Goal: Task Accomplishment & Management: Complete application form

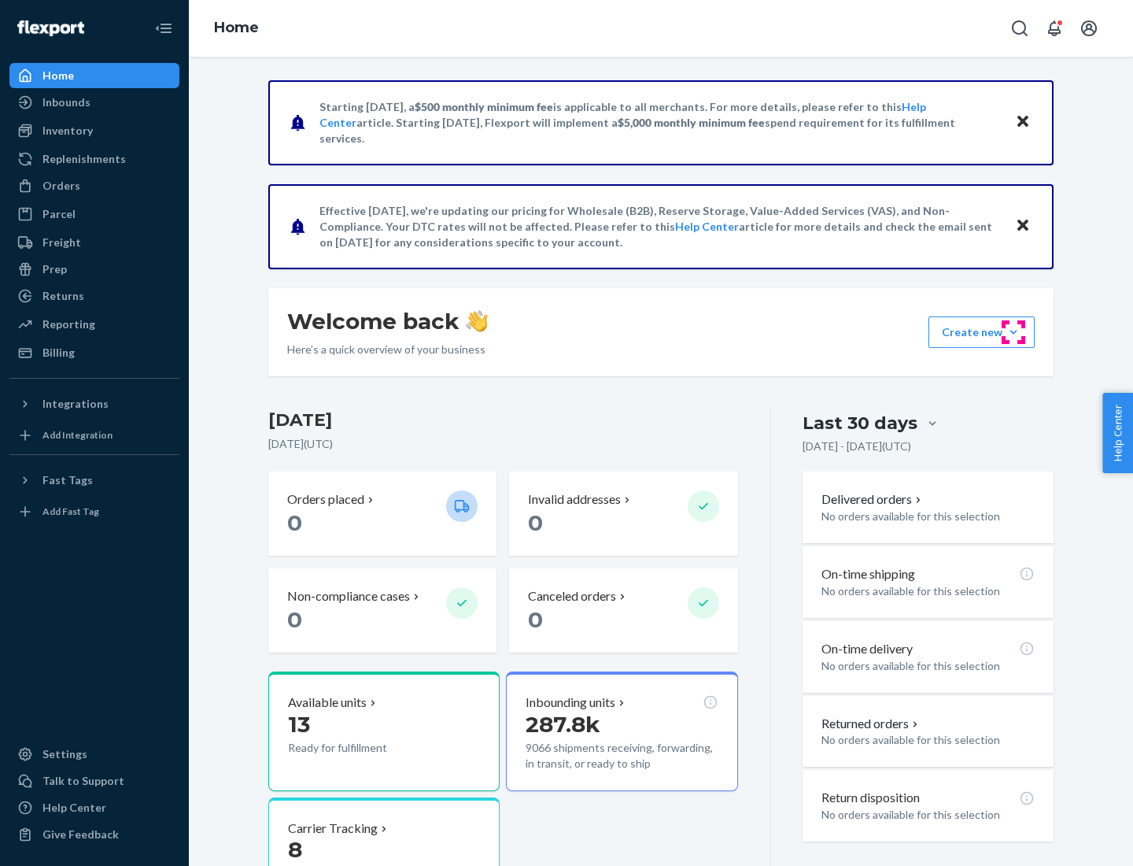
click at [1014, 332] on button "Create new Create new inbound Create new order Create new product" at bounding box center [982, 331] width 106 height 31
click at [94, 102] on div "Inbounds" at bounding box center [94, 102] width 167 height 22
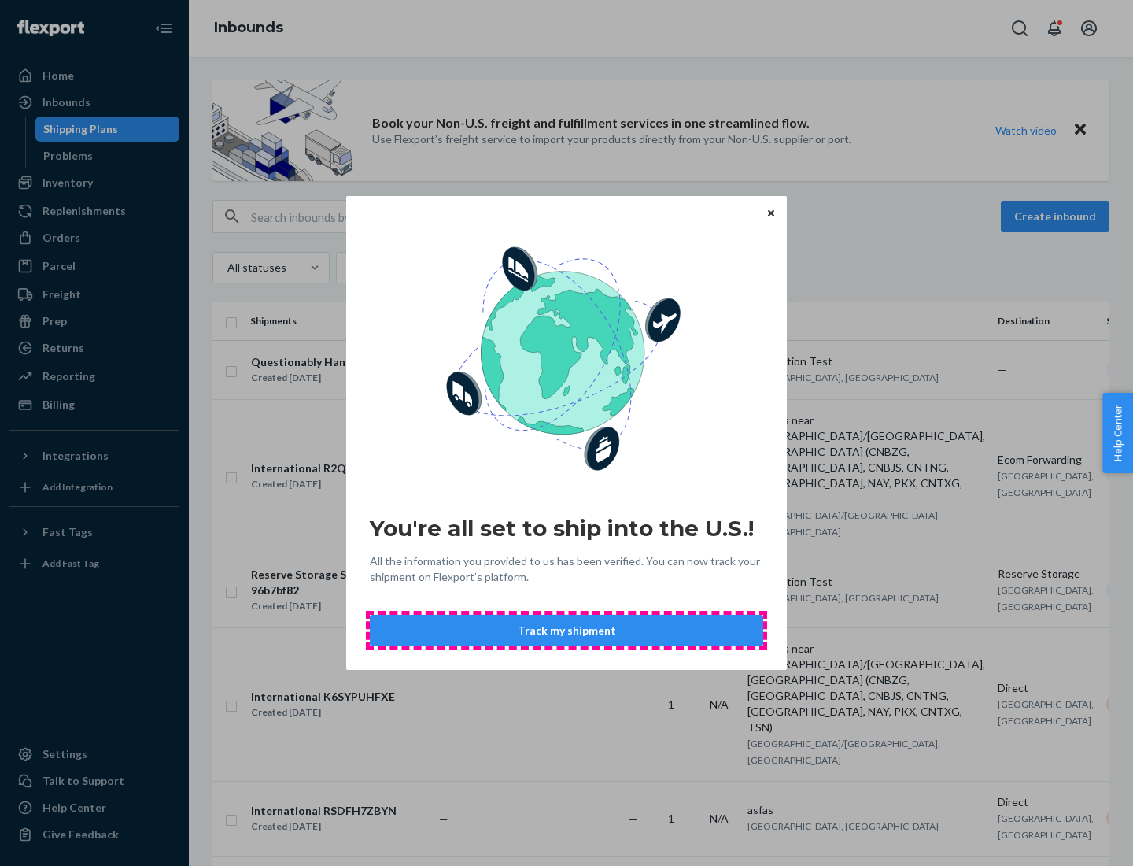
click at [567, 630] on button "Track my shipment" at bounding box center [567, 630] width 394 height 31
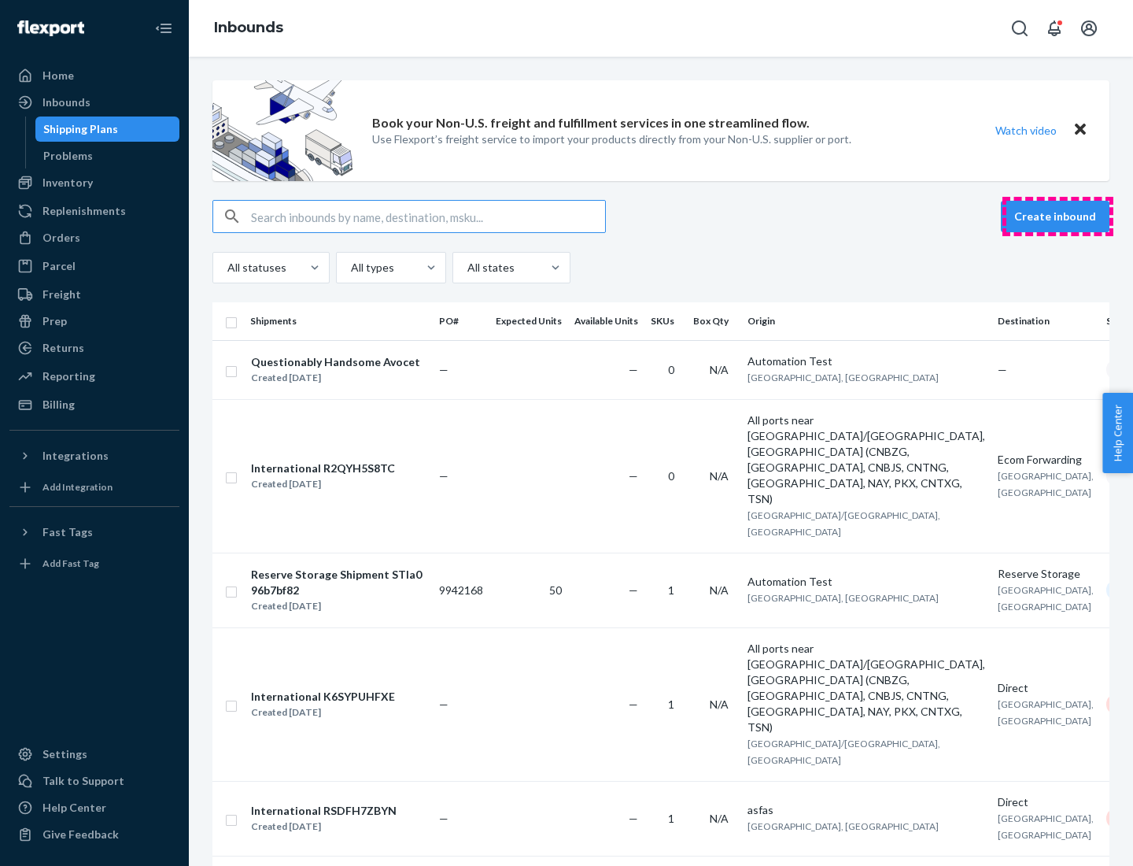
click at [1058, 216] on button "Create inbound" at bounding box center [1055, 216] width 109 height 31
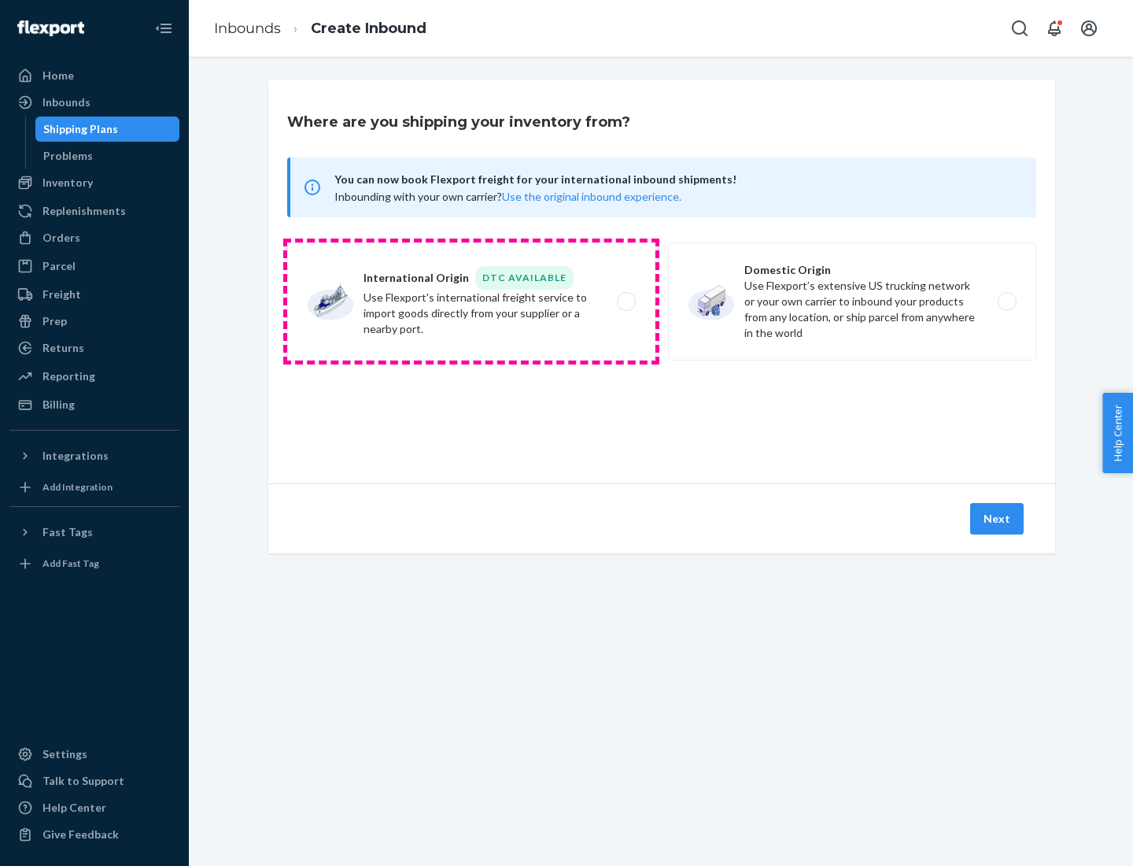
click at [471, 301] on label "International Origin DTC Available Use Flexport's international freight service…" at bounding box center [471, 301] width 368 height 118
click at [626, 301] on input "International Origin DTC Available Use Flexport's international freight service…" at bounding box center [631, 302] width 10 height 10
radio input "true"
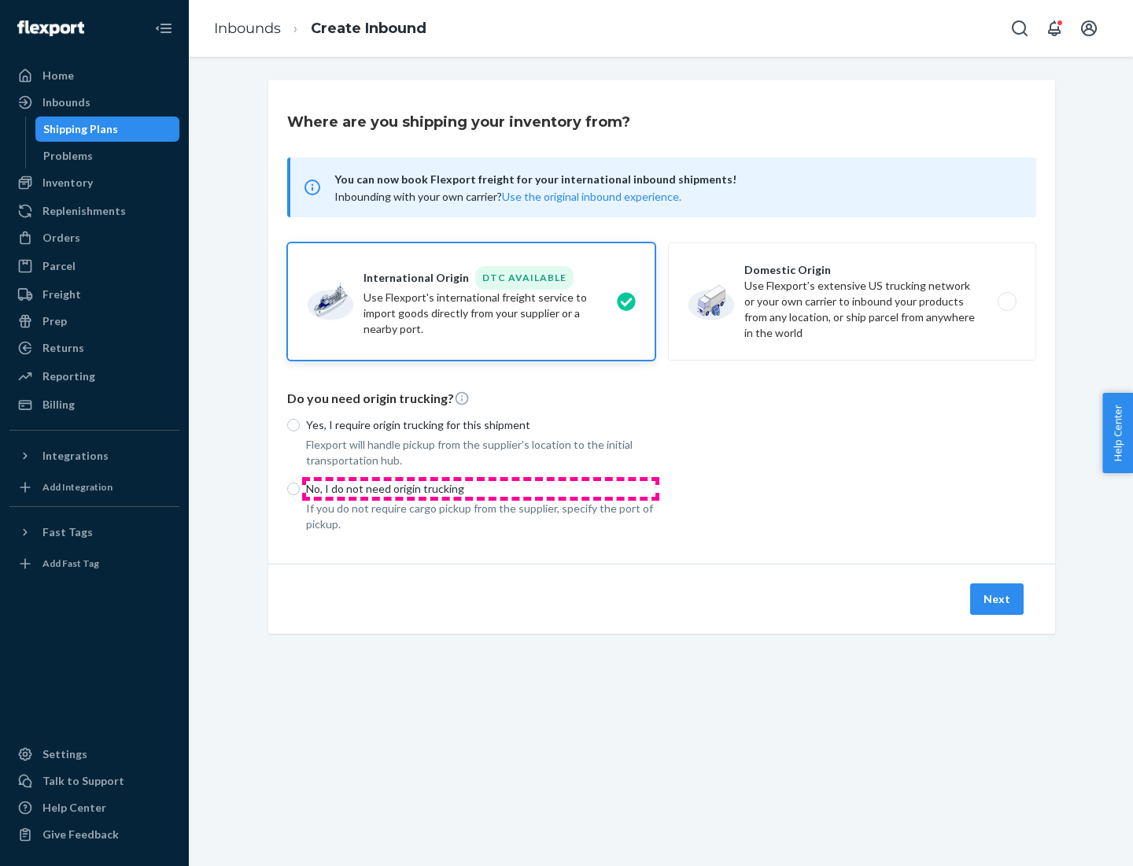
click at [481, 488] on p "No, I do not need origin trucking" at bounding box center [480, 489] width 349 height 16
click at [300, 488] on input "No, I do not need origin trucking" at bounding box center [293, 488] width 13 height 13
radio input "true"
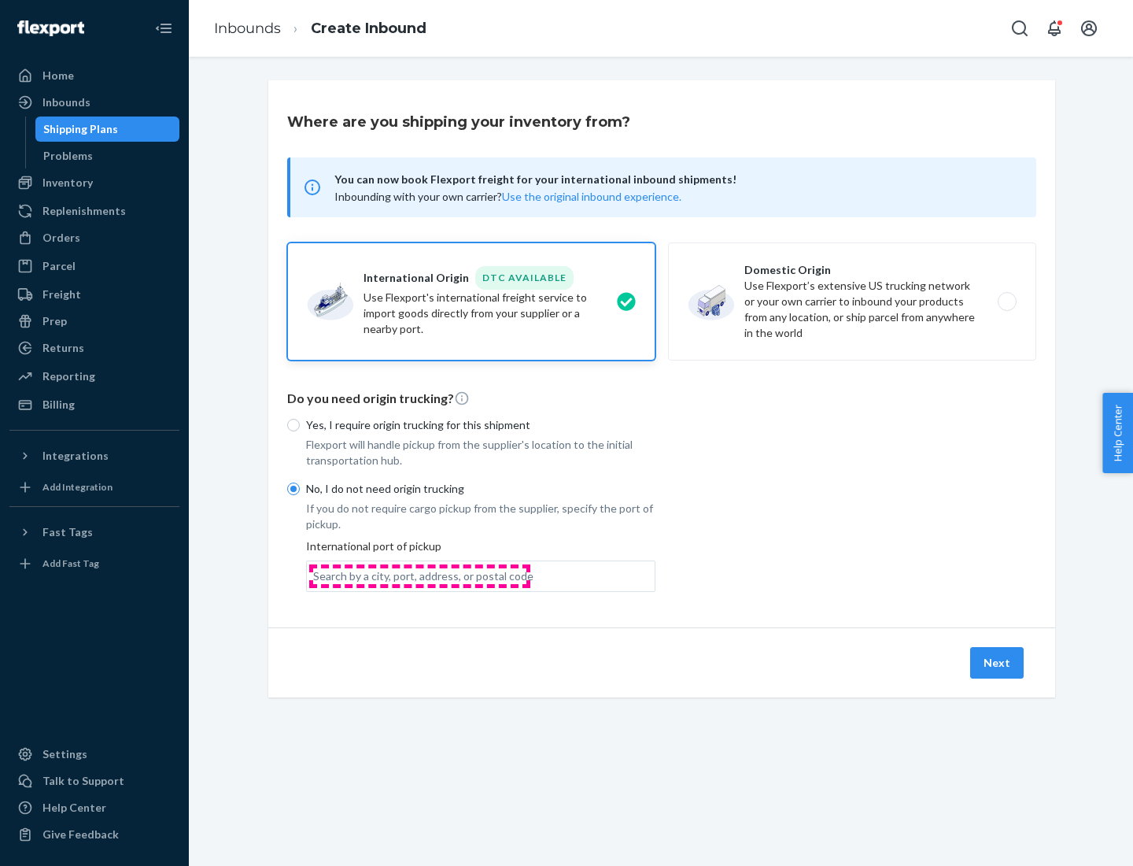
click at [420, 575] on div "Search by a city, port, address, or postal code" at bounding box center [423, 576] width 220 height 16
click at [315, 575] on input "Search by a city, port, address, or postal code" at bounding box center [314, 576] width 2 height 16
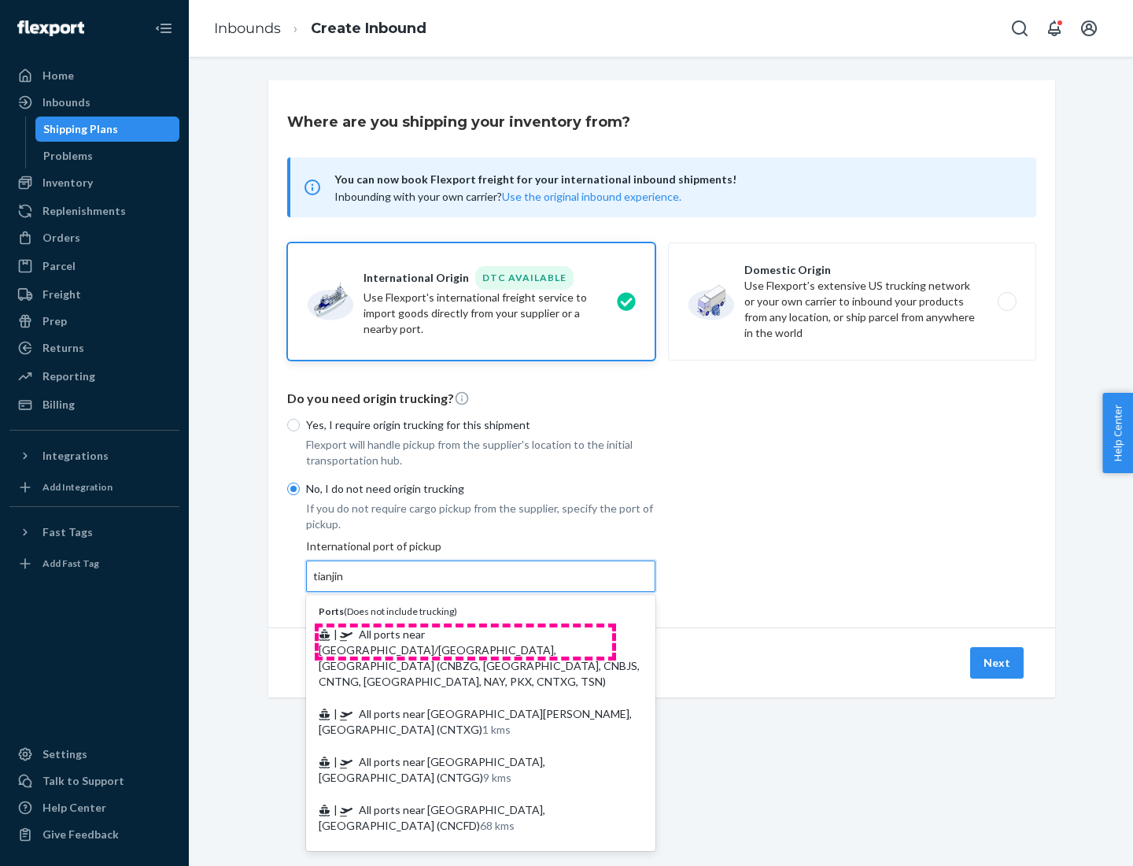
click at [465, 634] on span "| All ports near [GEOGRAPHIC_DATA]/[GEOGRAPHIC_DATA], [GEOGRAPHIC_DATA] (CNBZG,…" at bounding box center [479, 657] width 321 height 61
click at [346, 584] on input "tianjin" at bounding box center [329, 576] width 32 height 16
type input "All ports near [GEOGRAPHIC_DATA]/[GEOGRAPHIC_DATA], [GEOGRAPHIC_DATA] (CNBZG, […"
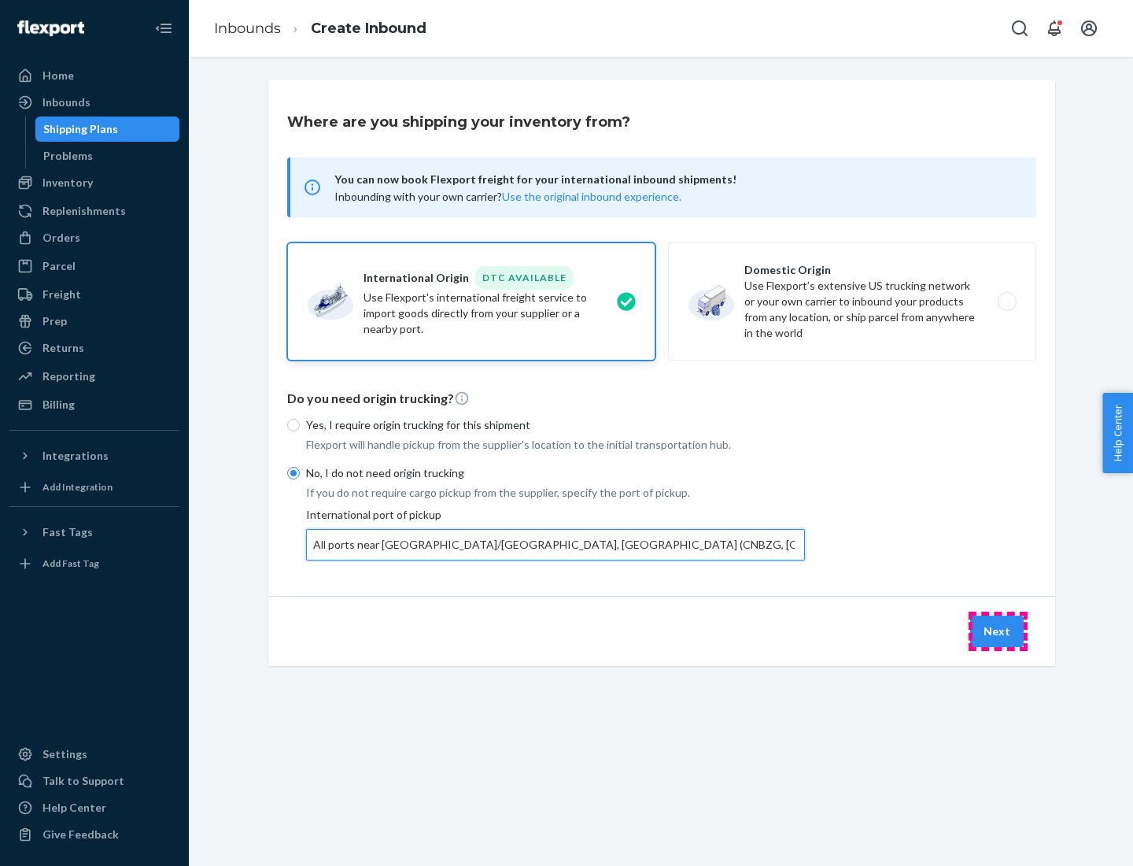
click at [998, 630] on button "Next" at bounding box center [998, 631] width 54 height 31
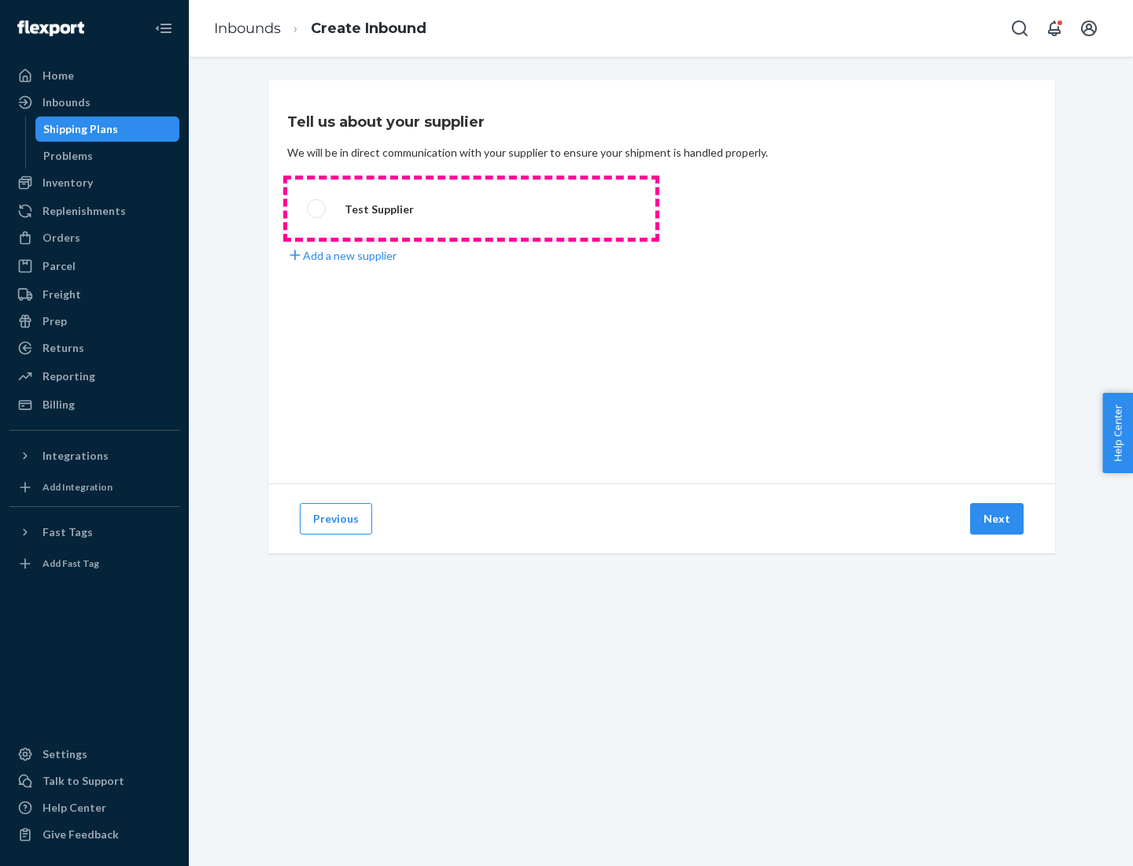
click at [471, 209] on label "Test Supplier" at bounding box center [471, 208] width 368 height 58
click at [317, 209] on input "Test Supplier" at bounding box center [312, 209] width 10 height 10
radio input "true"
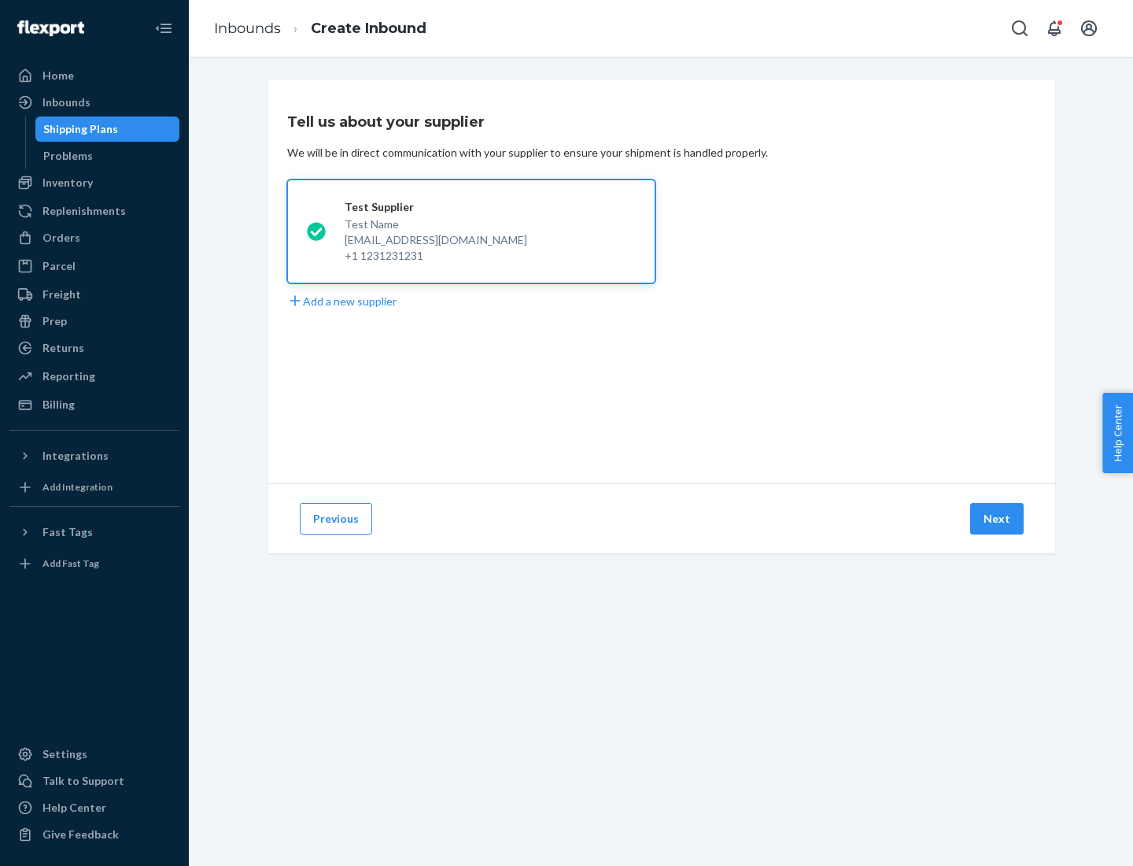
click at [998, 519] on button "Next" at bounding box center [998, 518] width 54 height 31
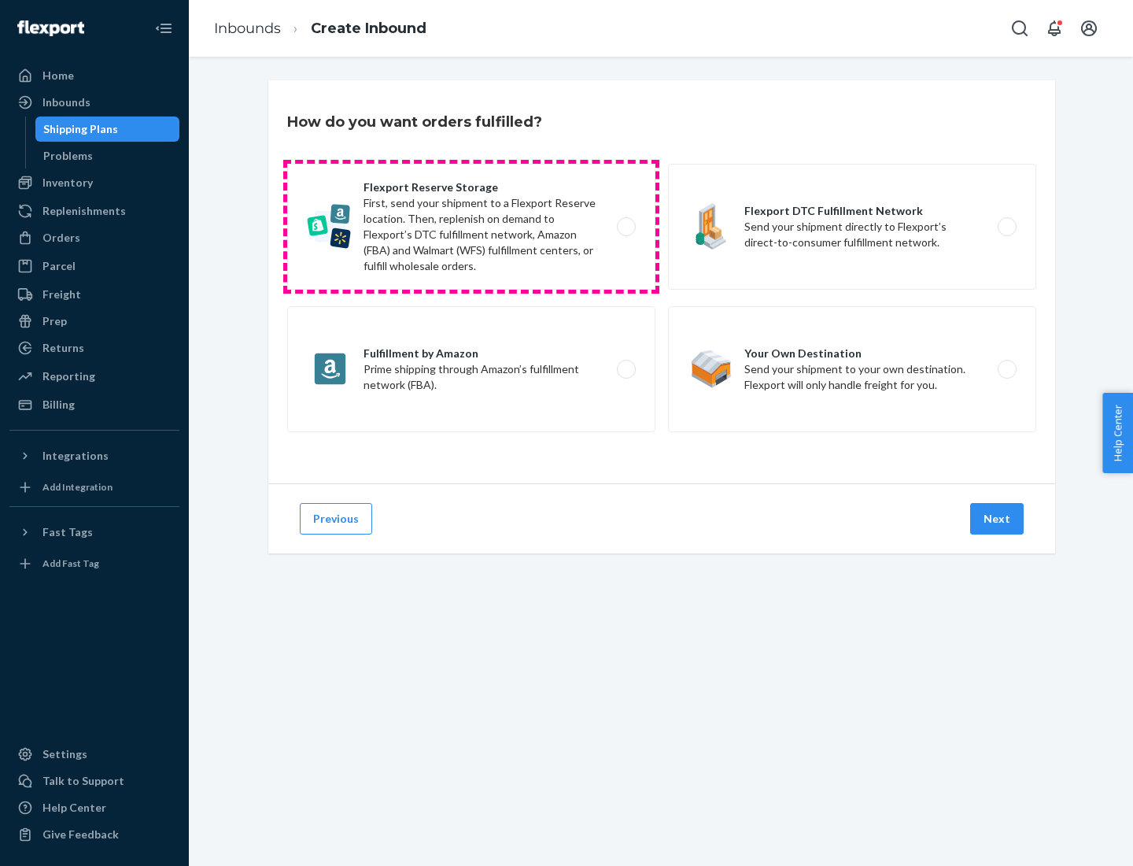
click at [471, 227] on label "Flexport Reserve Storage First, send your shipment to a Flexport Reserve locati…" at bounding box center [471, 227] width 368 height 126
click at [626, 227] on input "Flexport Reserve Storage First, send your shipment to a Flexport Reserve locati…" at bounding box center [631, 227] width 10 height 10
radio input "true"
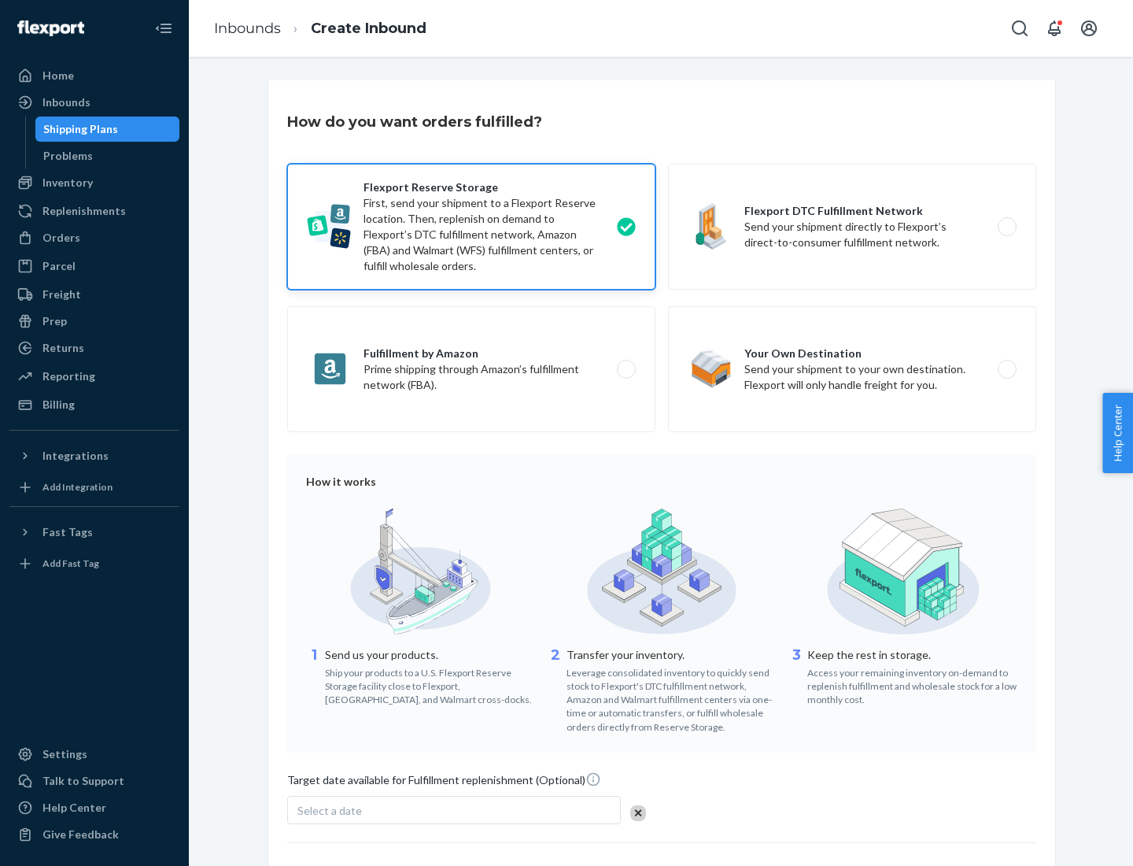
scroll to position [129, 0]
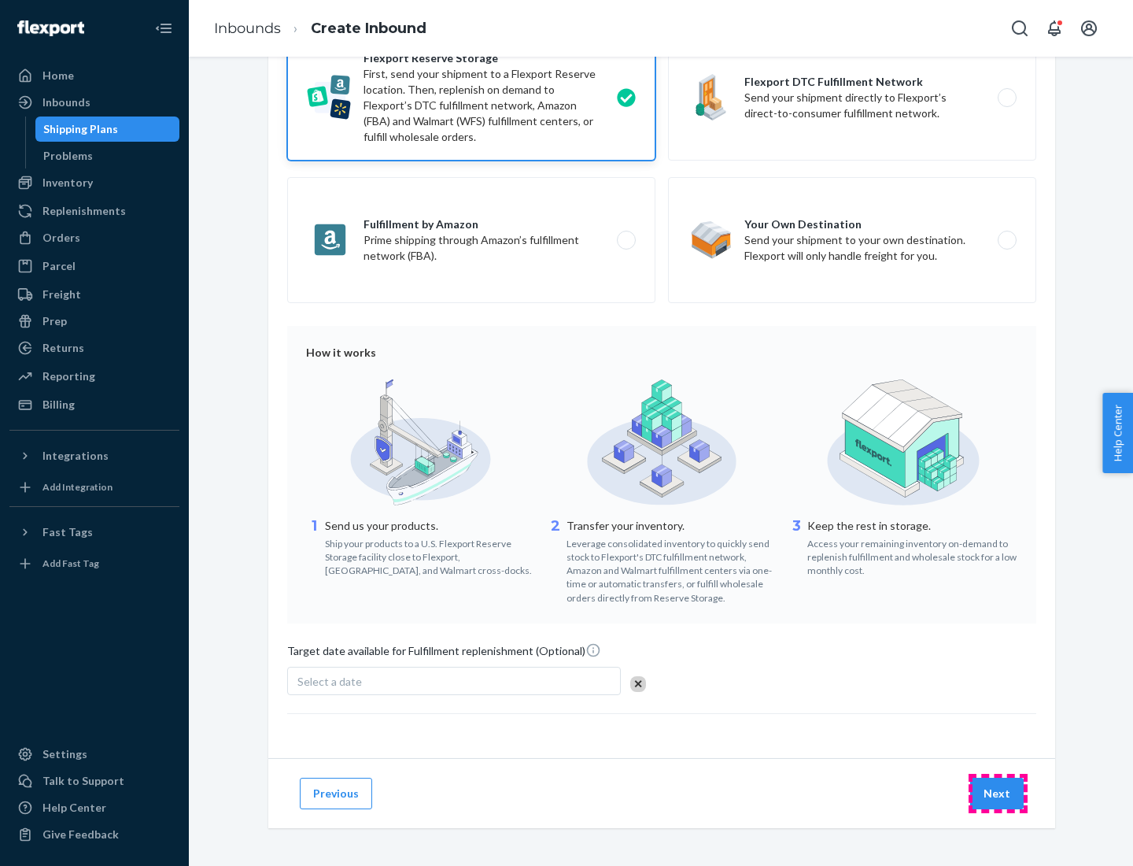
click at [998, 793] on button "Next" at bounding box center [998, 793] width 54 height 31
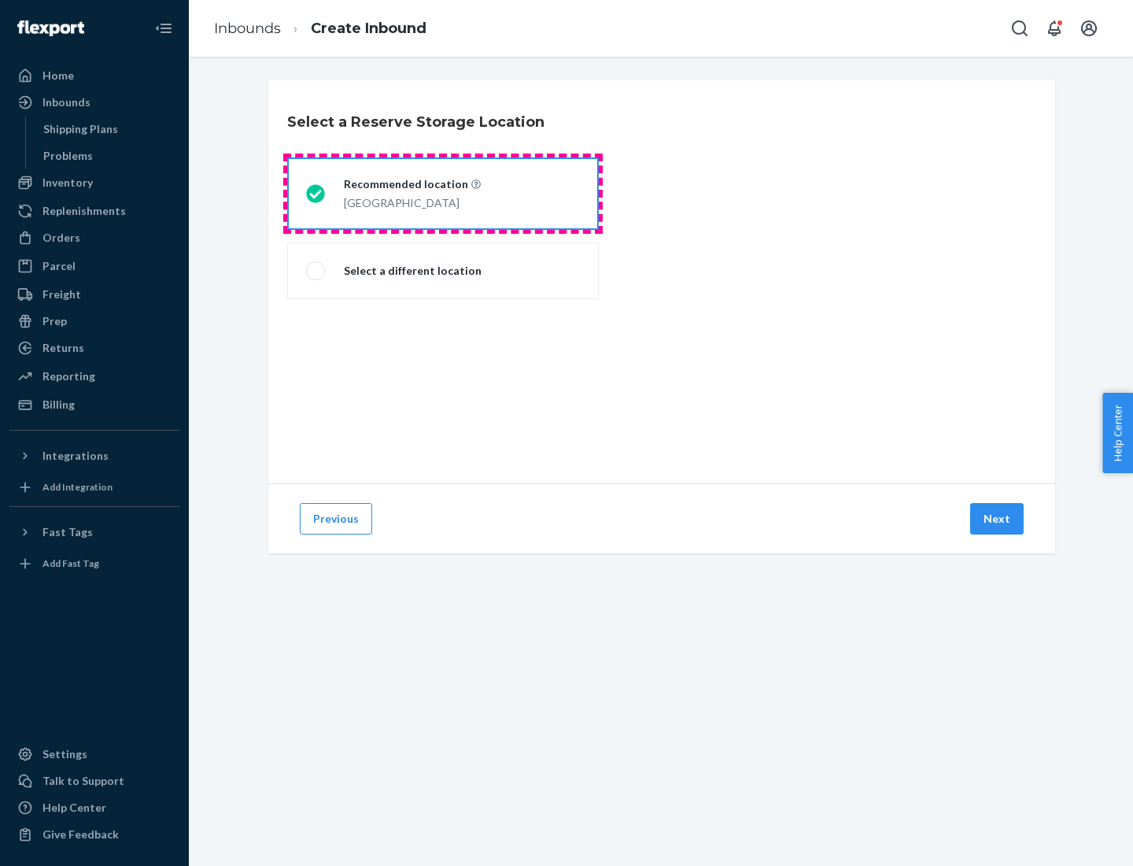
click at [443, 194] on div "[GEOGRAPHIC_DATA]" at bounding box center [412, 201] width 137 height 19
click at [316, 194] on input "Recommended location [GEOGRAPHIC_DATA]" at bounding box center [311, 194] width 10 height 10
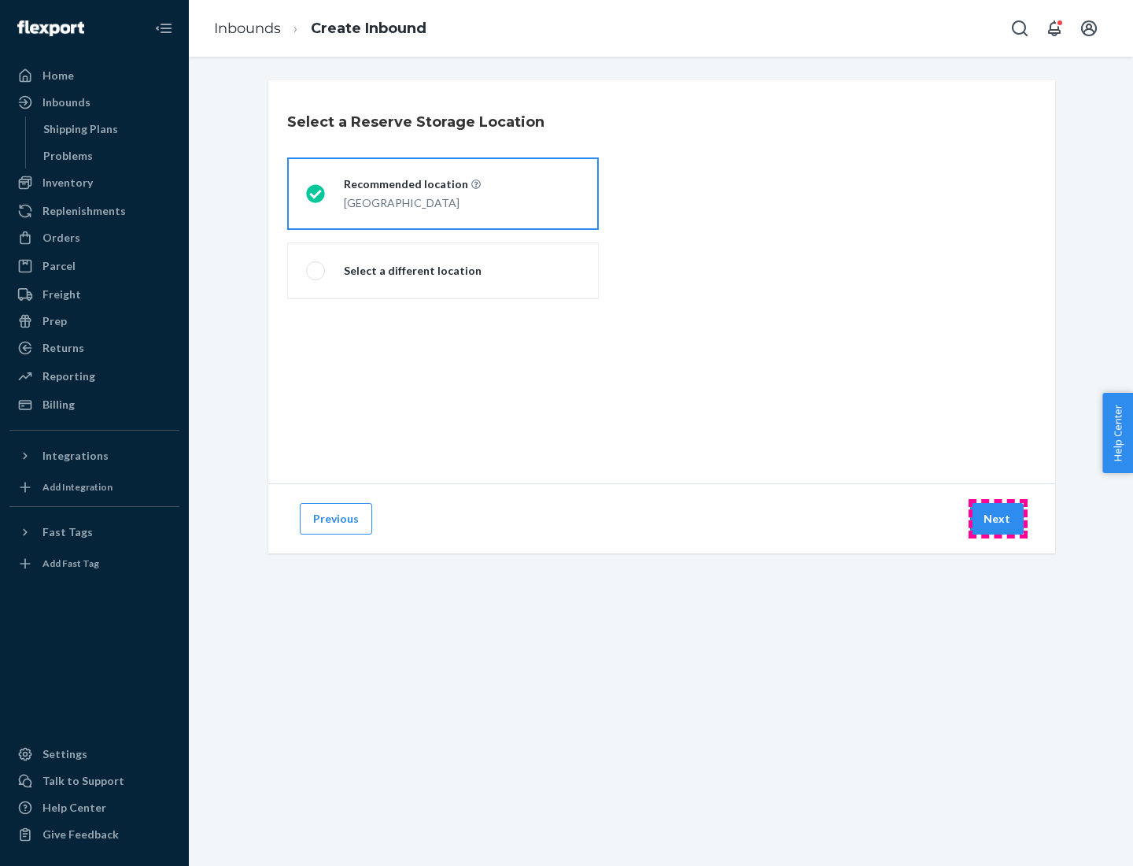
click at [998, 519] on button "Next" at bounding box center [998, 518] width 54 height 31
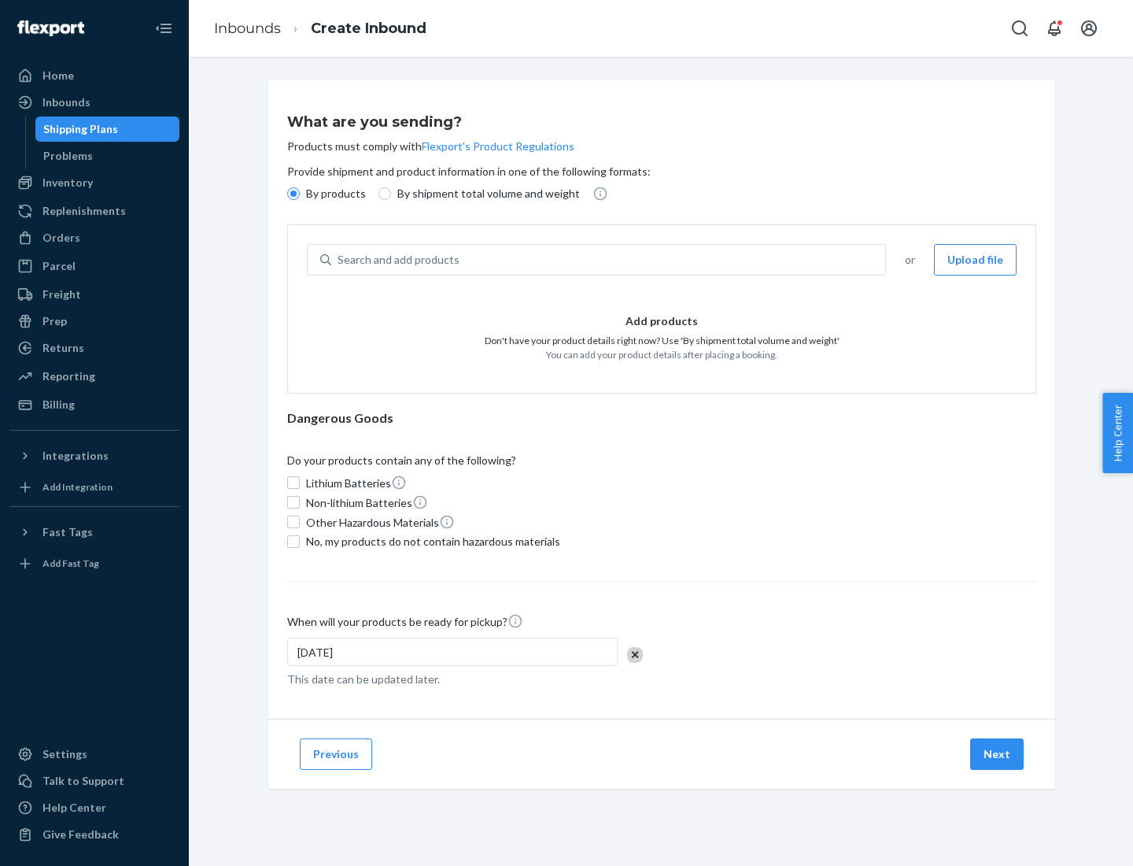
click at [609, 260] on div "Search and add products" at bounding box center [608, 260] width 554 height 28
click at [339, 260] on input "Search and add products" at bounding box center [339, 260] width 2 height 16
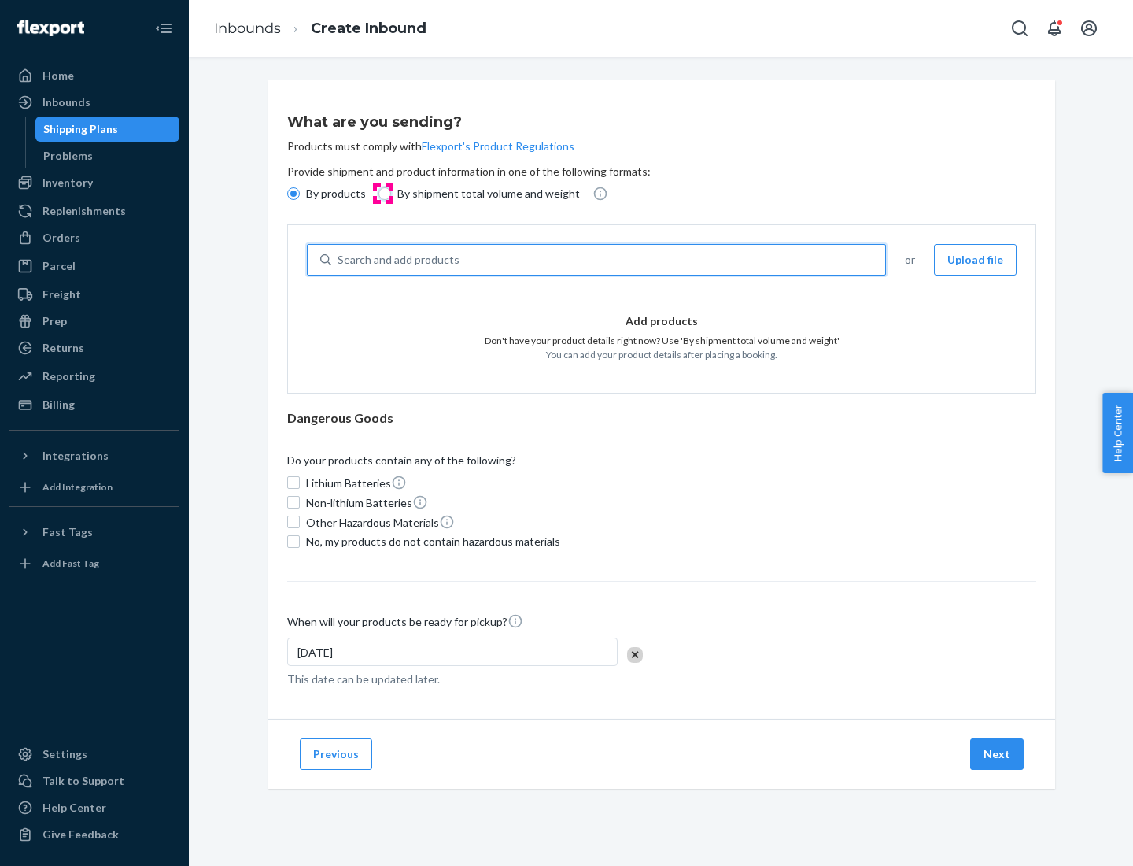
click at [383, 194] on input "By shipment total volume and weight" at bounding box center [385, 193] width 13 height 13
radio input "true"
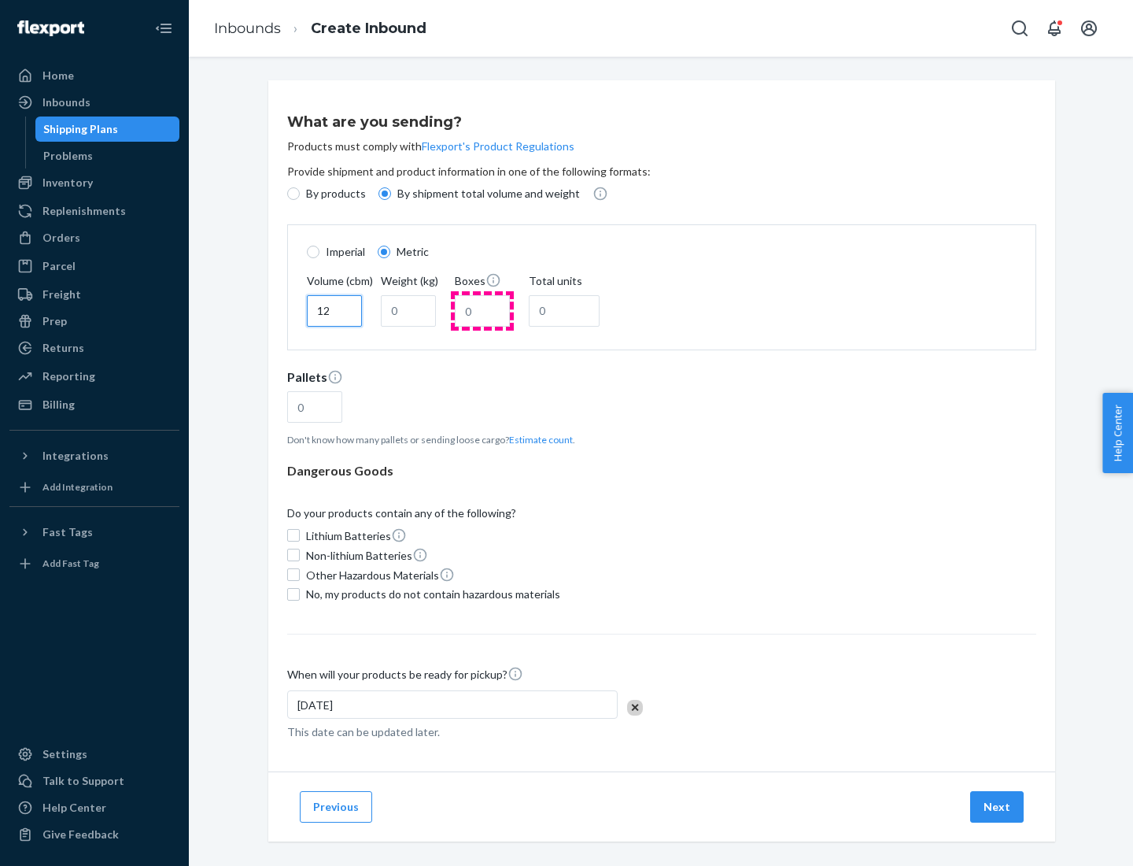
type input "12"
type input "22"
type input "222"
type input "121"
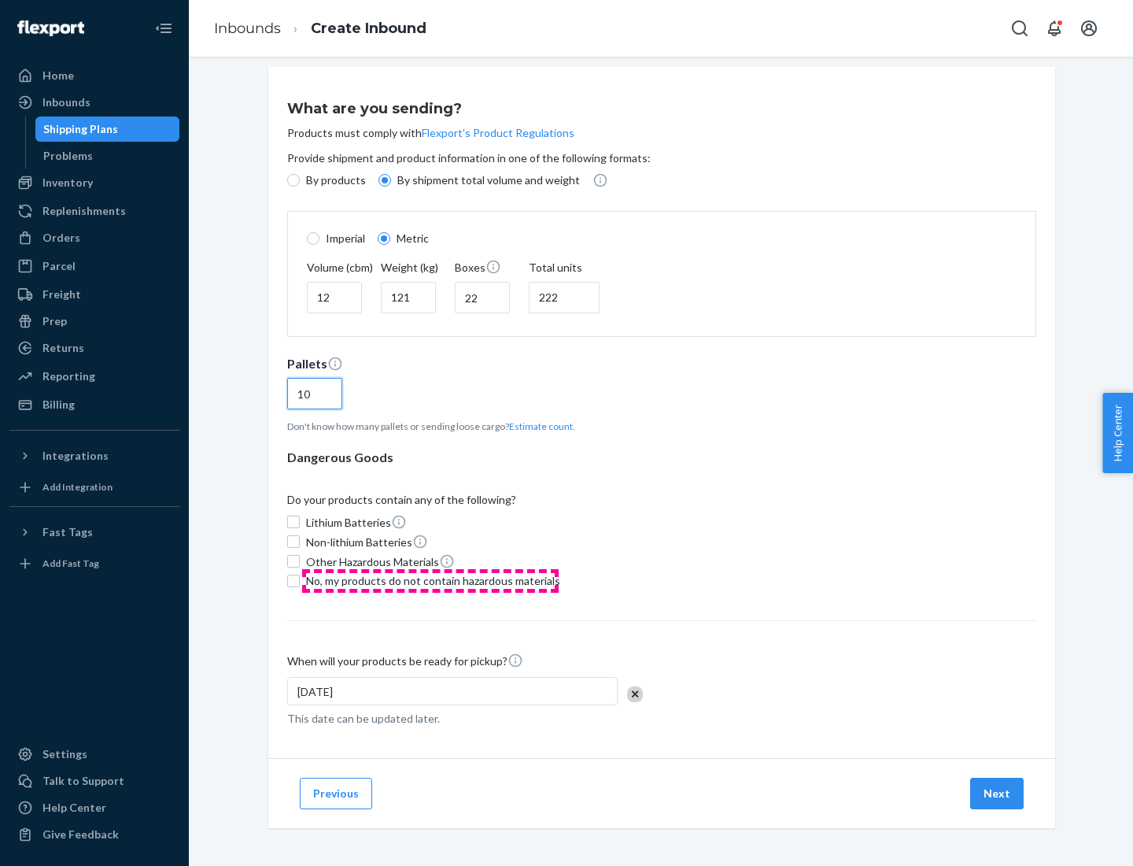
type input "10"
click at [431, 580] on span "No, my products do not contain hazardous materials" at bounding box center [433, 581] width 254 height 16
click at [300, 580] on input "No, my products do not contain hazardous materials" at bounding box center [293, 581] width 13 height 13
checkbox input "true"
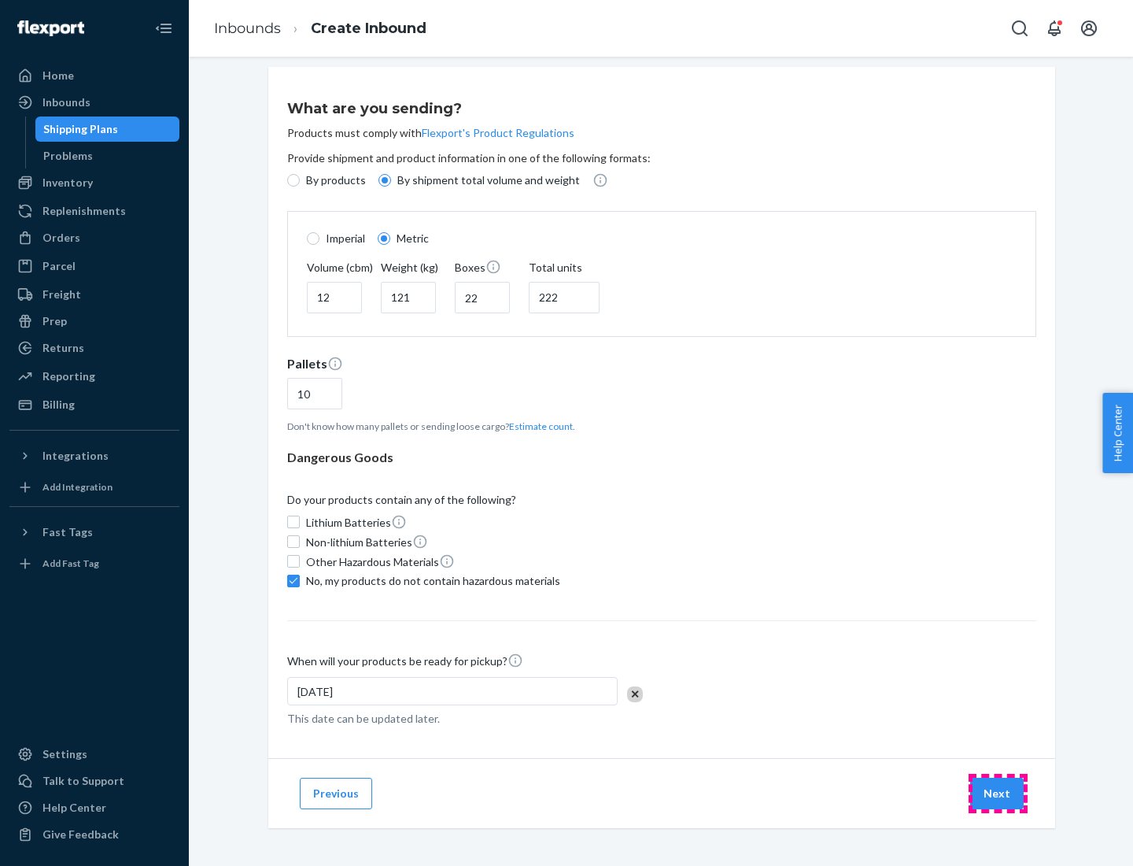
click at [998, 793] on button "Next" at bounding box center [998, 793] width 54 height 31
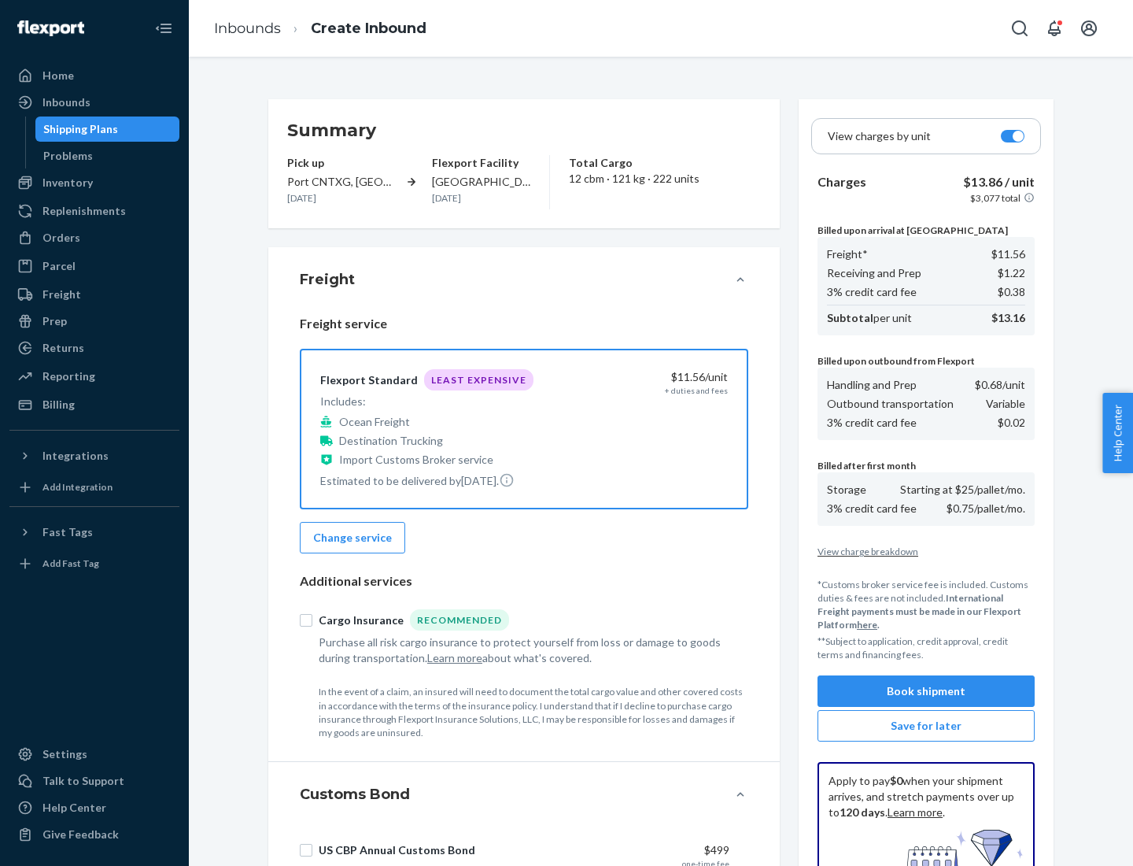
scroll to position [230, 0]
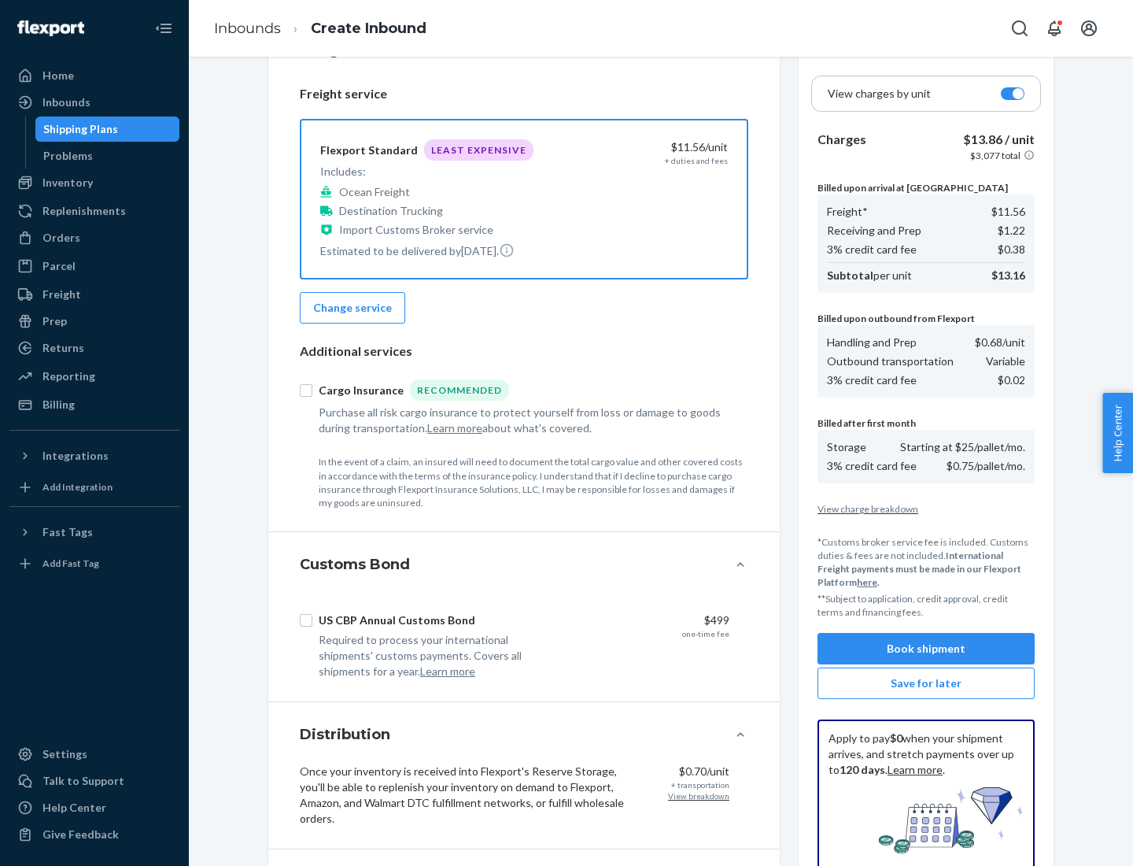
click at [926, 649] on button "Book shipment" at bounding box center [926, 648] width 217 height 31
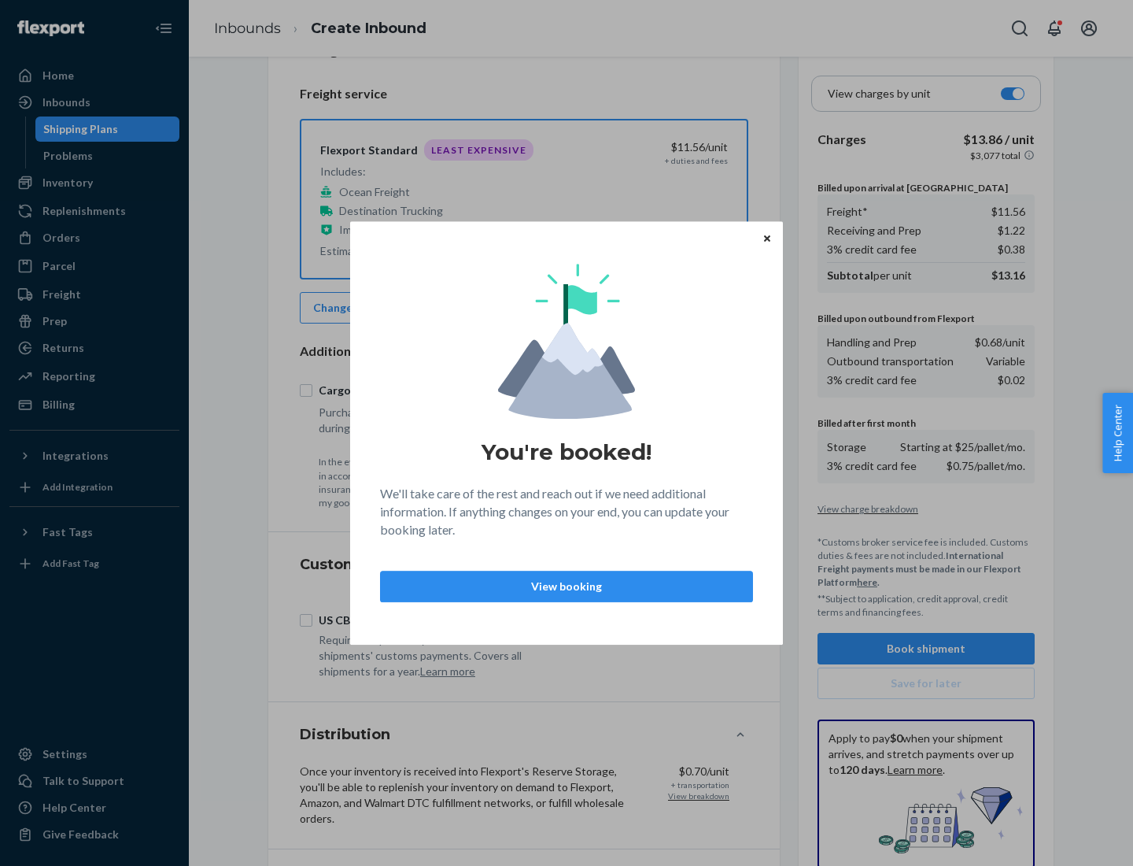
click at [567, 586] on p "View booking" at bounding box center [567, 587] width 346 height 16
